Goal: Check status: Check status

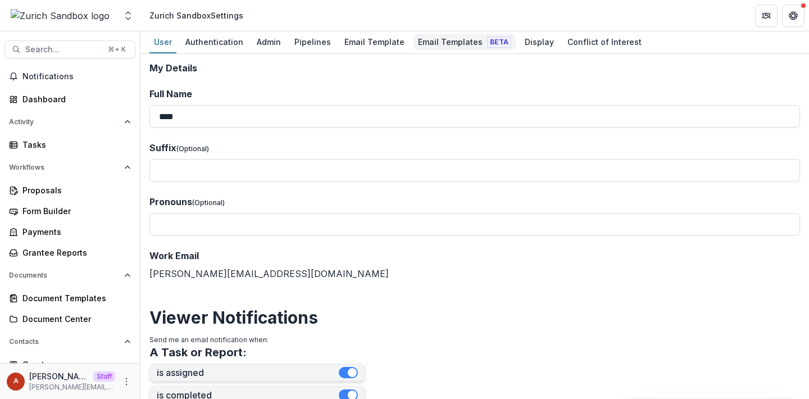
click at [423, 48] on div "Email Templates Beta" at bounding box center [465, 42] width 102 height 16
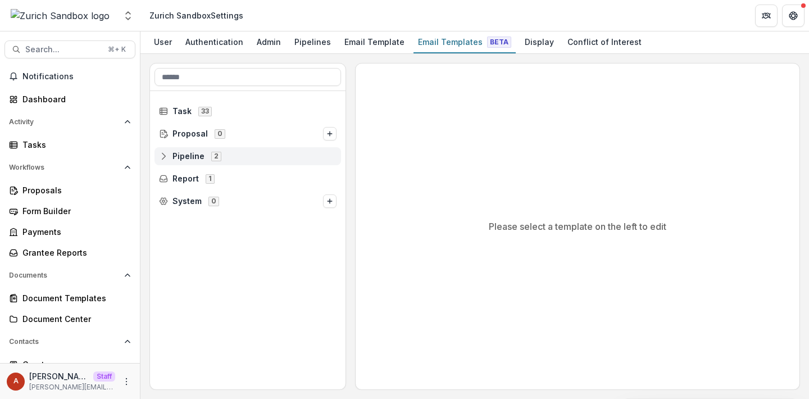
click at [189, 148] on div "Pipeline 2" at bounding box center [248, 156] width 187 height 18
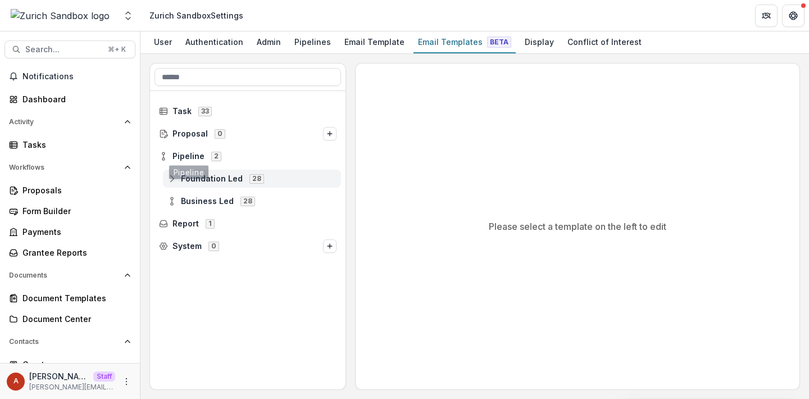
click at [207, 173] on div "Foundation Led 28" at bounding box center [252, 179] width 178 height 18
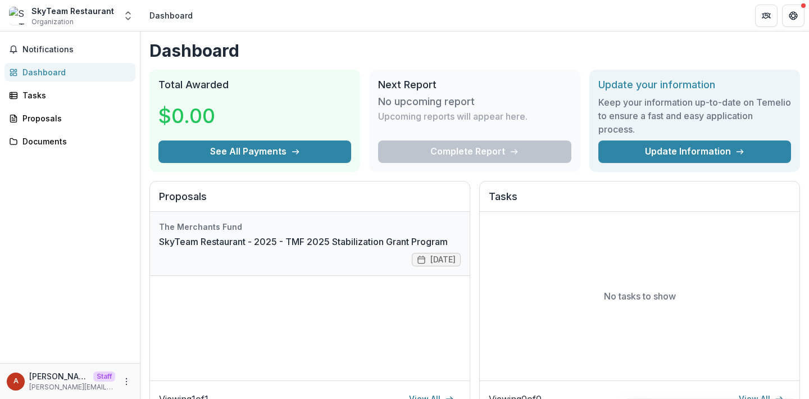
click at [175, 235] on link "SkyTeam Restaurant - 2025 - TMF 2025 Stabilization Grant Program" at bounding box center [303, 241] width 289 height 13
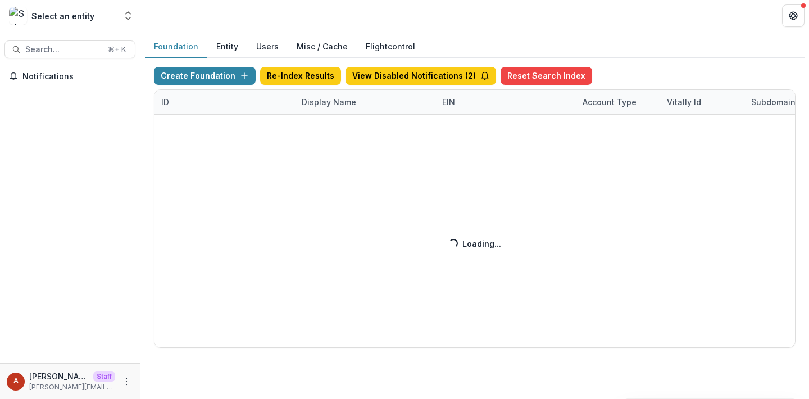
click at [313, 107] on div "Display Name" at bounding box center [329, 102] width 68 height 12
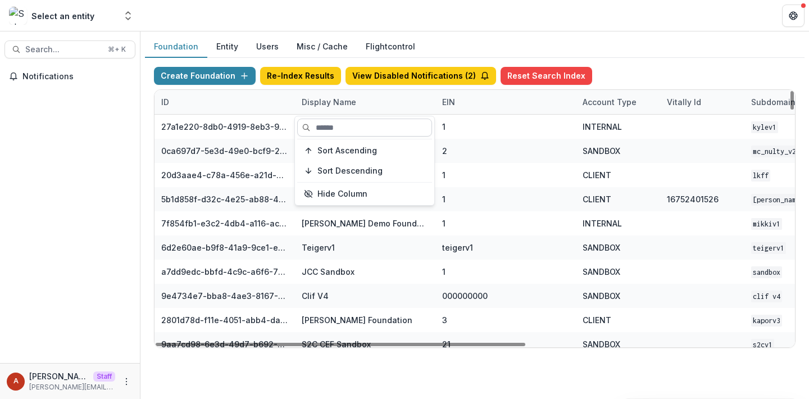
click at [341, 123] on input at bounding box center [364, 128] width 135 height 18
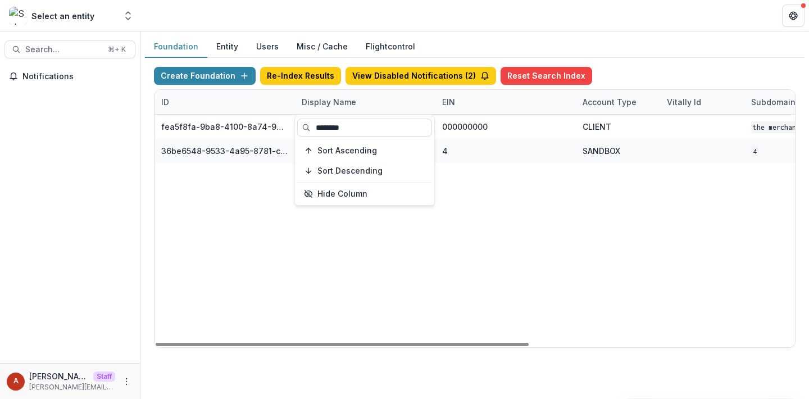
type input "********"
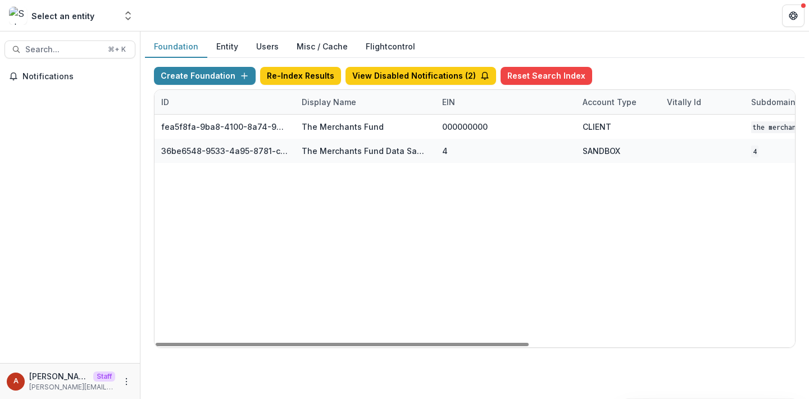
click at [325, 16] on header at bounding box center [475, 15] width 669 height 31
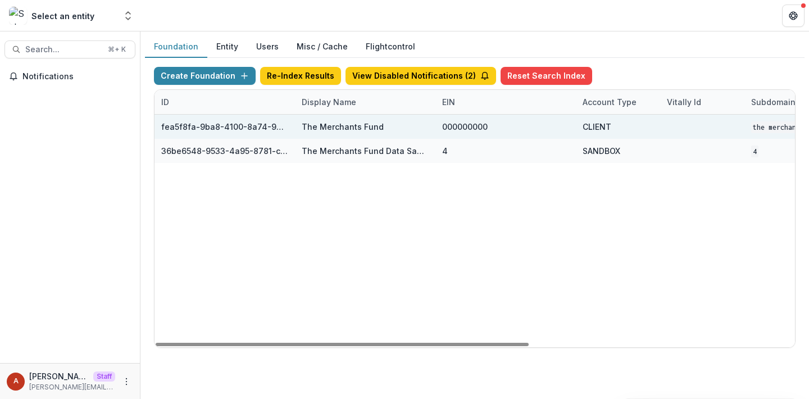
scroll to position [0, 455]
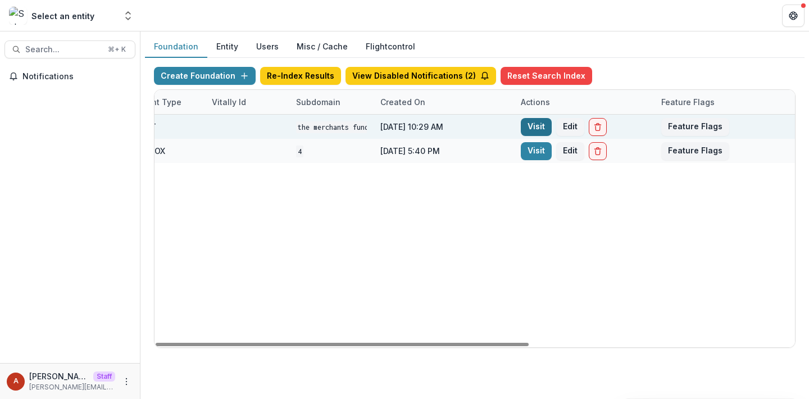
click at [532, 128] on link "Visit" at bounding box center [536, 127] width 31 height 18
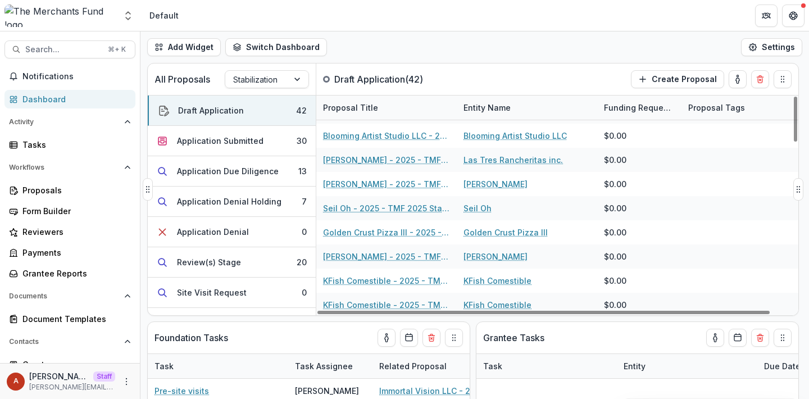
scroll to position [239, 0]
click at [73, 55] on button "Search... ⌘ + K" at bounding box center [69, 49] width 131 height 18
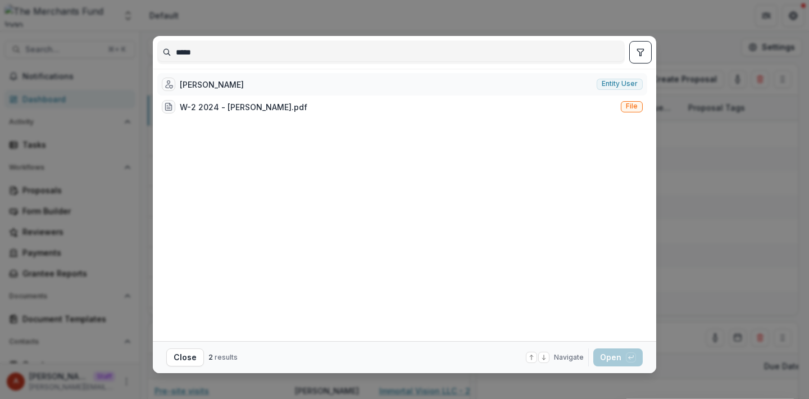
type input "*****"
click at [382, 79] on div "Min Qiao Zhao Entity user" at bounding box center [402, 84] width 490 height 22
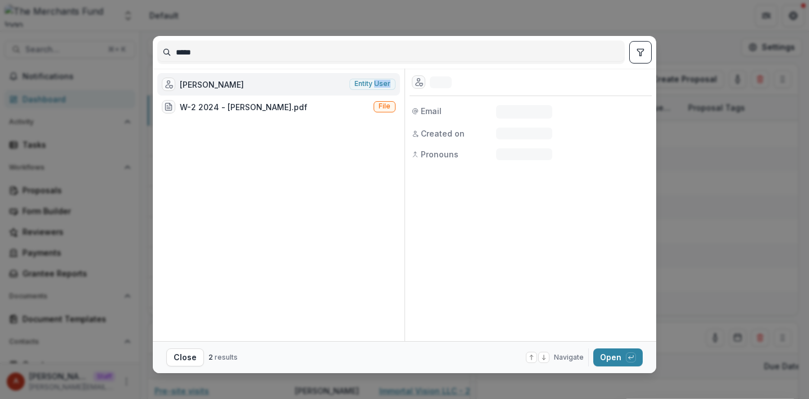
click at [382, 80] on span "Entity user" at bounding box center [373, 84] width 36 height 8
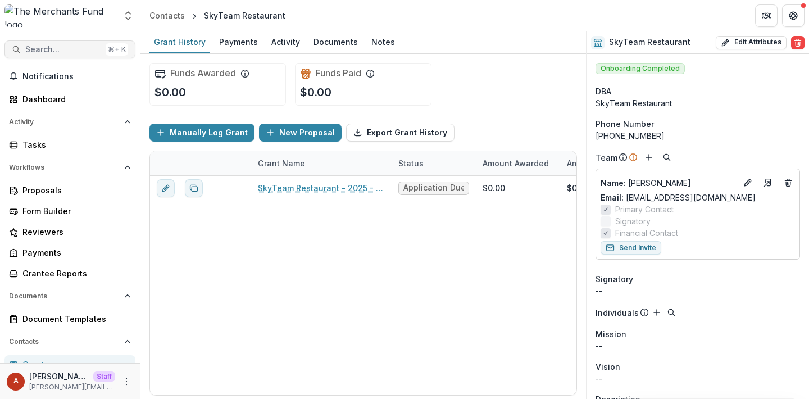
click at [64, 47] on span "Search..." at bounding box center [63, 50] width 76 height 10
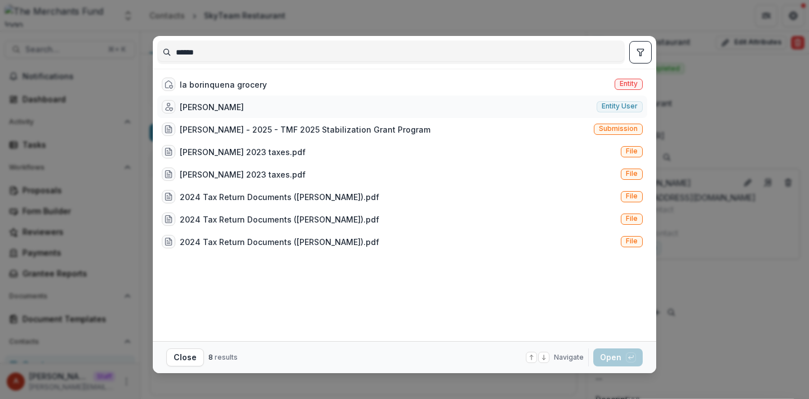
type input "******"
click at [225, 114] on div "Miriam negron Entity user" at bounding box center [402, 107] width 490 height 22
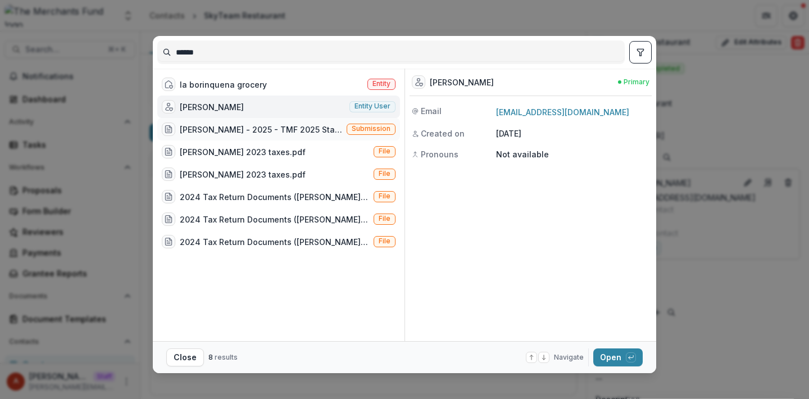
click at [227, 132] on div "[PERSON_NAME] - 2025 - TMF 2025 Stabilization Grant Program" at bounding box center [261, 130] width 162 height 12
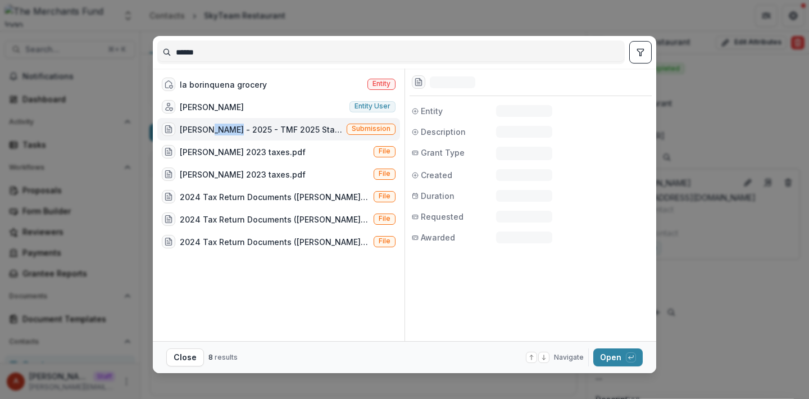
click at [227, 132] on div "[PERSON_NAME] - 2025 - TMF 2025 Stabilization Grant Program" at bounding box center [261, 130] width 162 height 12
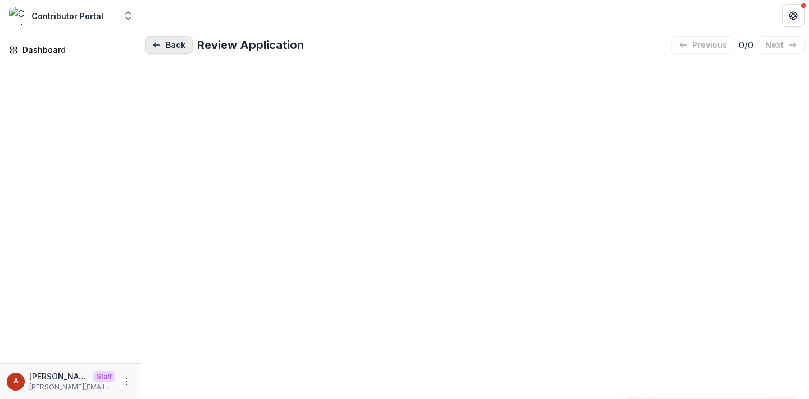
click at [171, 49] on button "Back" at bounding box center [169, 45] width 48 height 18
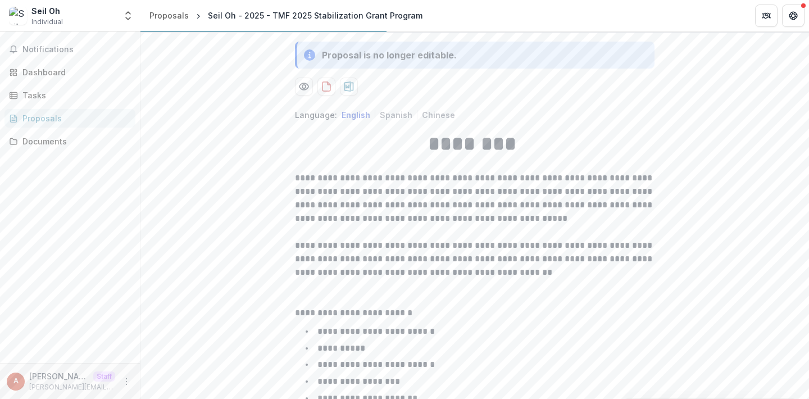
scroll to position [624, 0]
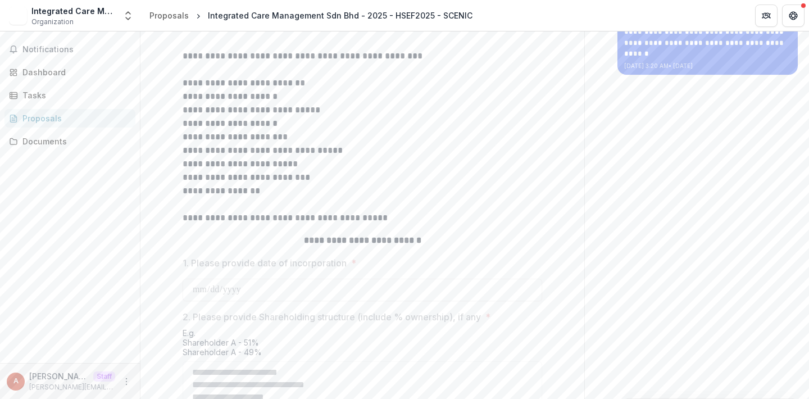
scroll to position [574, 0]
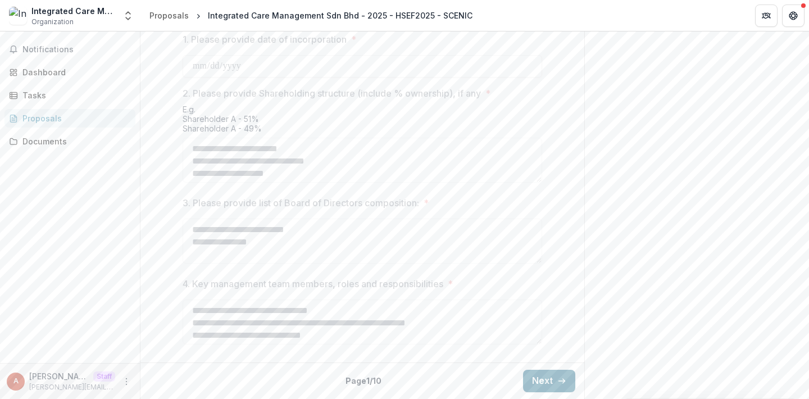
click at [536, 378] on button "Next" at bounding box center [549, 381] width 52 height 22
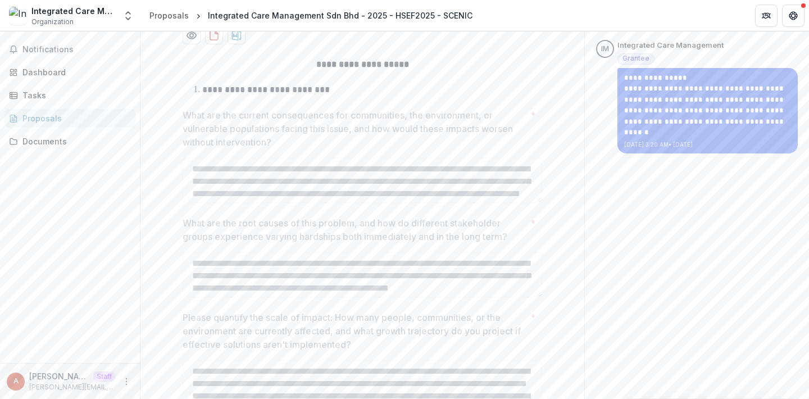
scroll to position [0, 0]
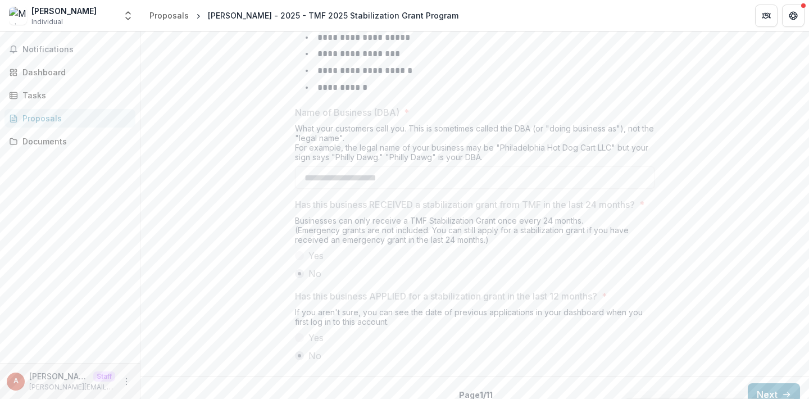
scroll to position [624, 0]
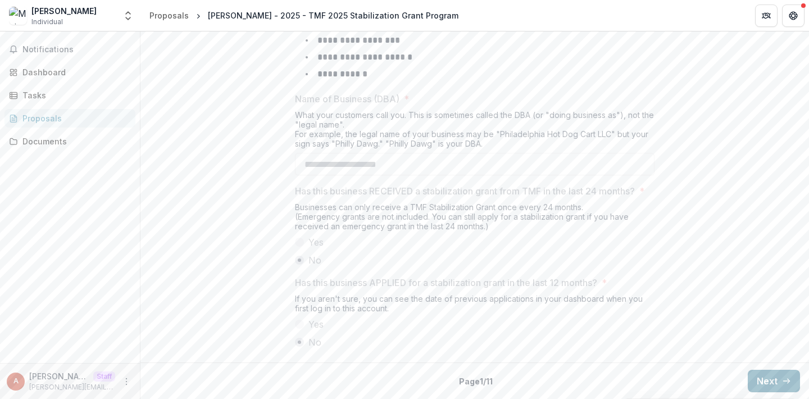
click at [757, 382] on button "Next" at bounding box center [774, 381] width 52 height 22
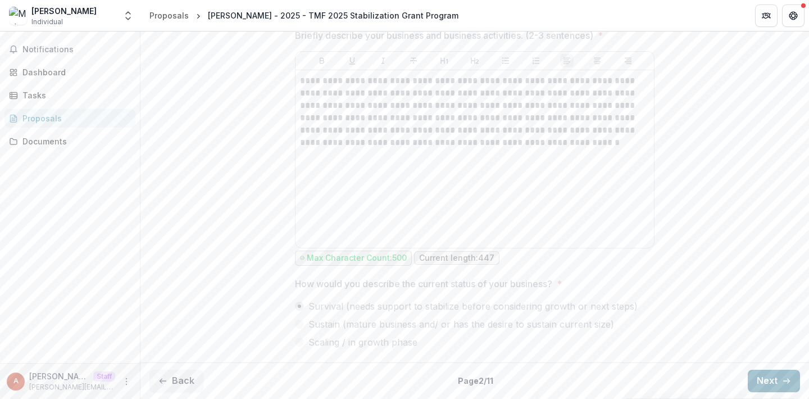
click at [757, 382] on button "Next" at bounding box center [774, 381] width 52 height 22
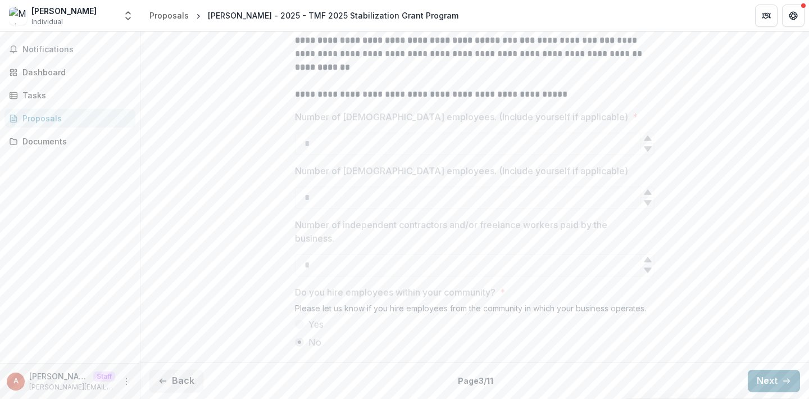
click at [757, 382] on button "Next" at bounding box center [774, 381] width 52 height 22
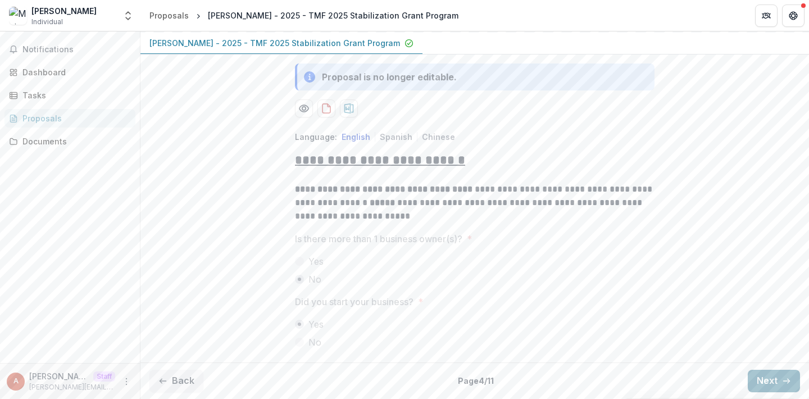
click at [757, 382] on button "Next" at bounding box center [774, 381] width 52 height 22
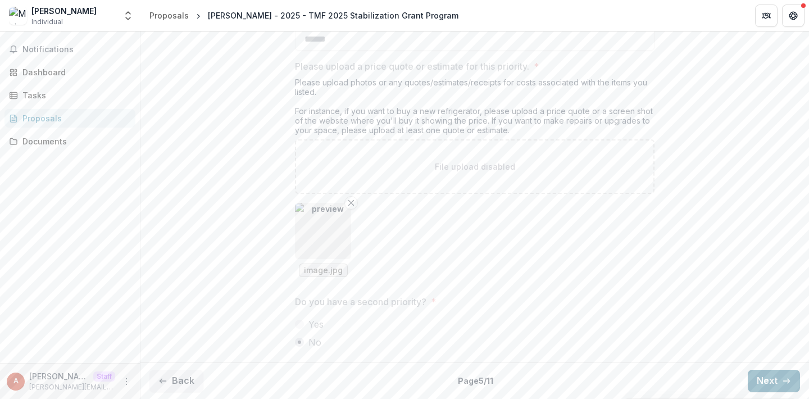
click at [757, 382] on button "Next" at bounding box center [774, 381] width 52 height 22
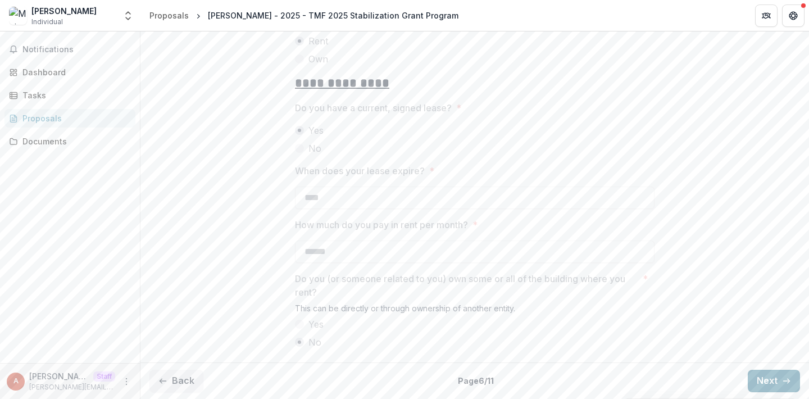
click at [757, 382] on button "Next" at bounding box center [774, 381] width 52 height 22
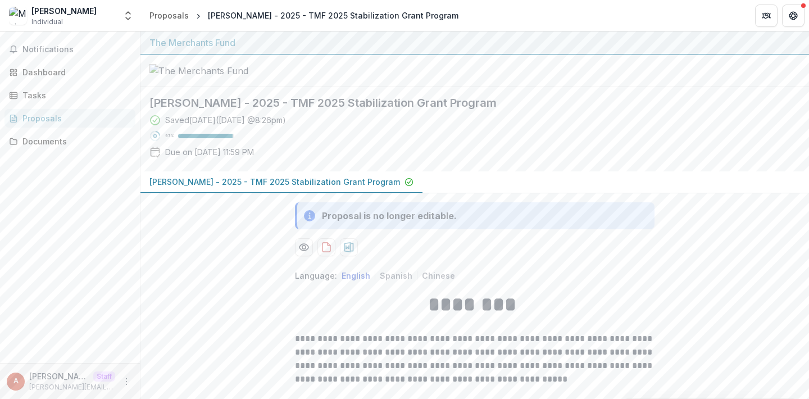
scroll to position [624, 0]
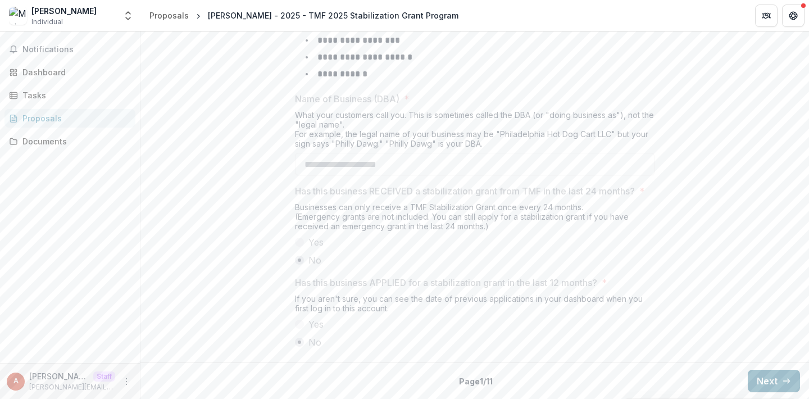
click at [777, 382] on button "Next" at bounding box center [774, 381] width 52 height 22
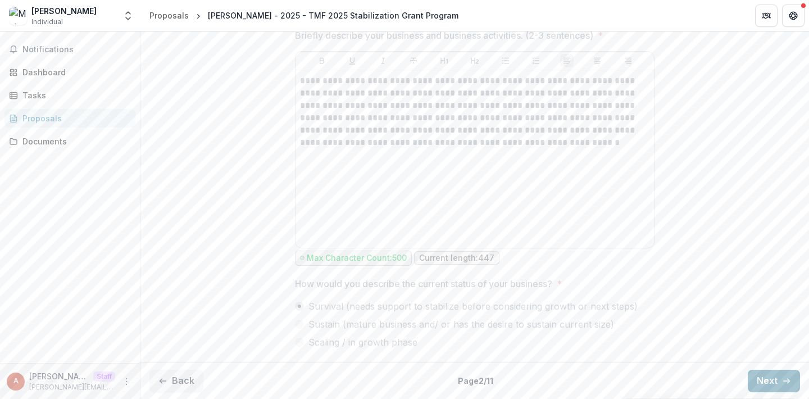
click at [777, 382] on button "Next" at bounding box center [774, 381] width 52 height 22
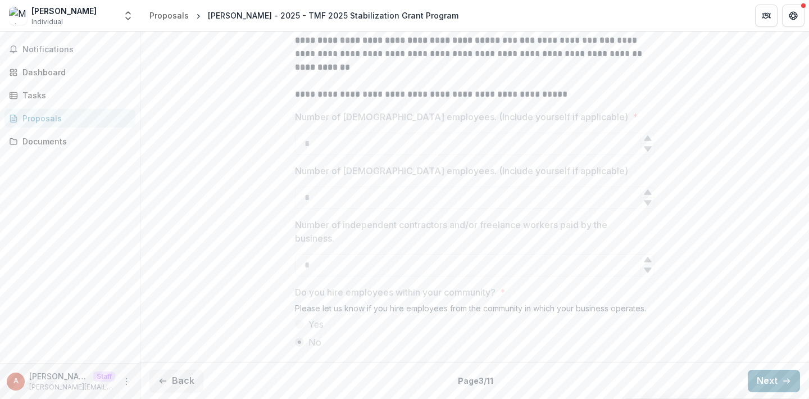
click at [777, 382] on button "Next" at bounding box center [774, 381] width 52 height 22
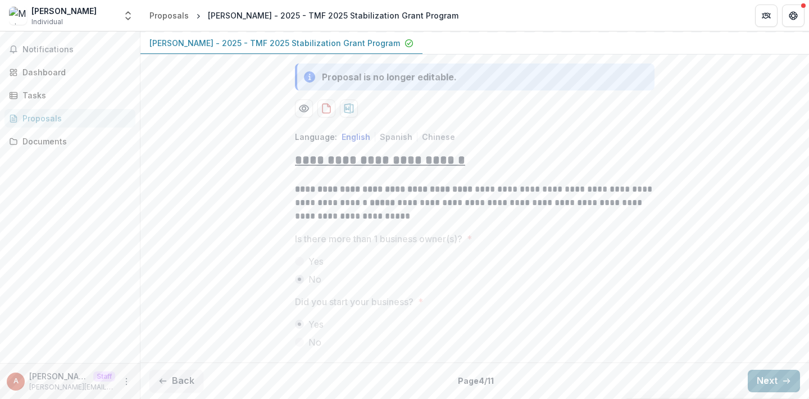
scroll to position [182, 0]
click at [777, 382] on button "Next" at bounding box center [774, 381] width 52 height 22
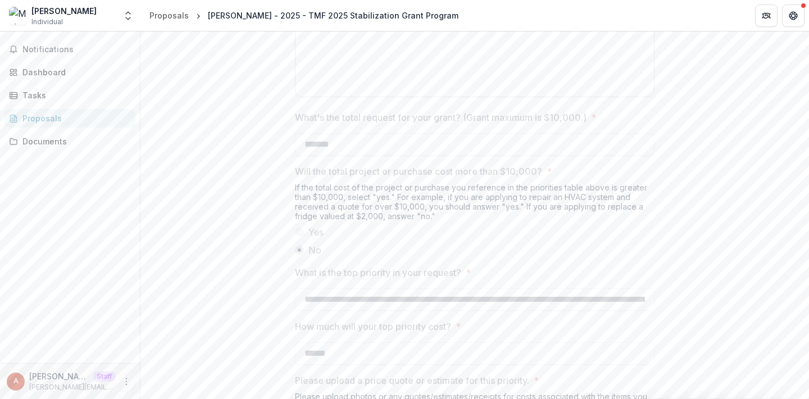
scroll to position [1307, 0]
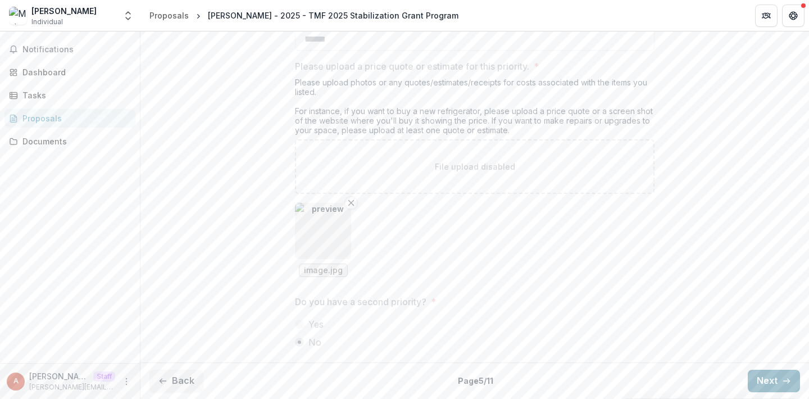
click at [769, 370] on button "Next" at bounding box center [774, 381] width 52 height 22
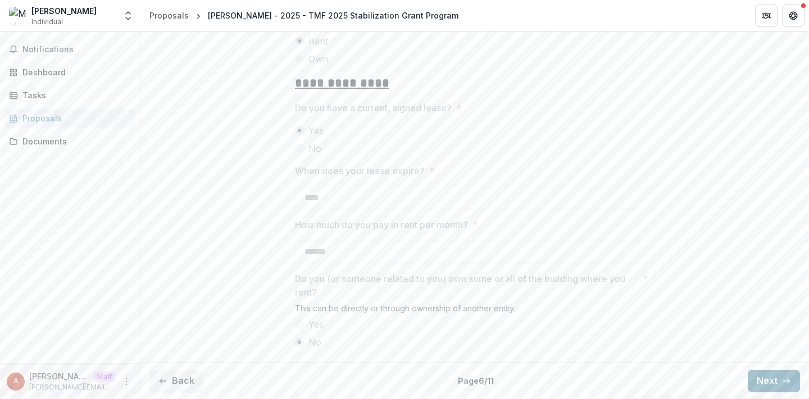
click at [769, 373] on button "Next" at bounding box center [774, 381] width 52 height 22
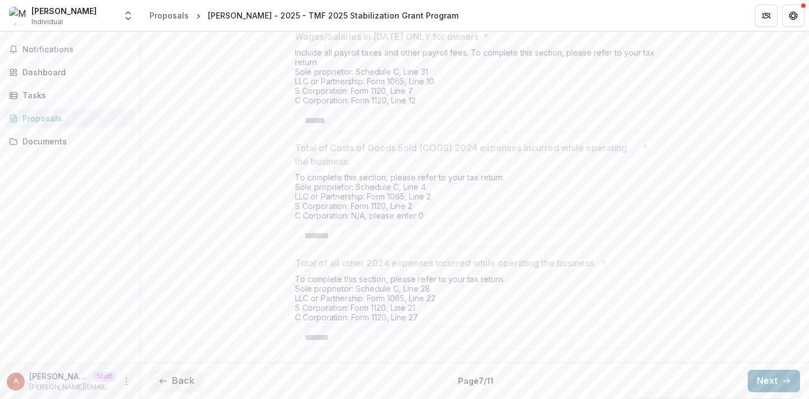
click at [769, 372] on button "Next" at bounding box center [774, 381] width 52 height 22
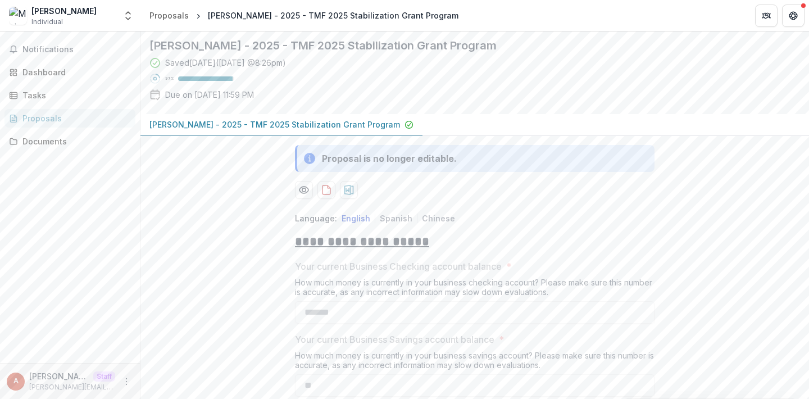
scroll to position [0, 0]
